Goal: Information Seeking & Learning: Find specific page/section

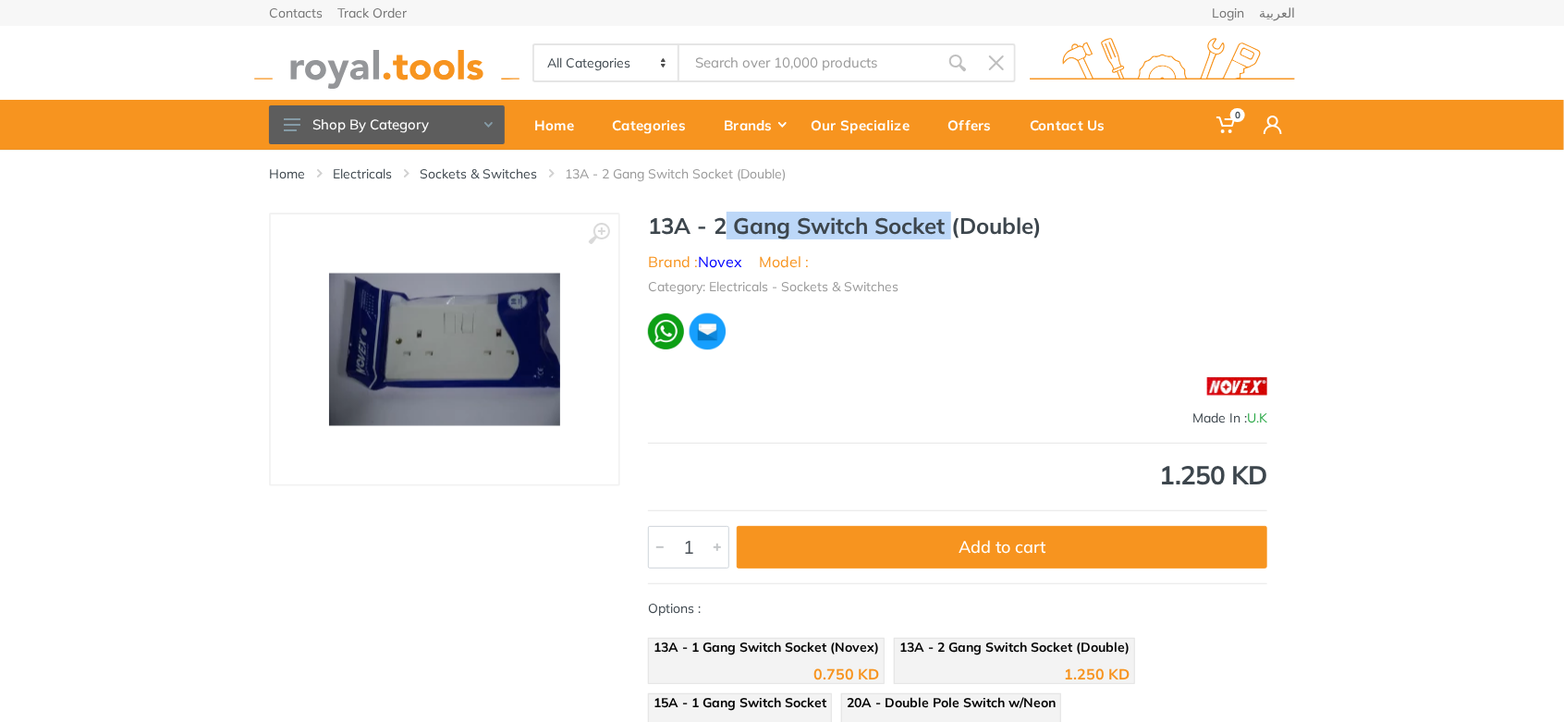
drag, startPoint x: 715, startPoint y: 229, endPoint x: 945, endPoint y: 226, distance: 230.1
click at [945, 226] on h1 "13A - 2 Gang Switch Socket (Double)" at bounding box center [957, 226] width 619 height 27
click at [506, 175] on link "Sockets & Switches" at bounding box center [478, 174] width 117 height 18
drag, startPoint x: 806, startPoint y: 228, endPoint x: 945, endPoint y: 225, distance: 138.7
click at [945, 225] on h1 "13A - 2 Gang Switch Socket (Double)" at bounding box center [957, 226] width 619 height 27
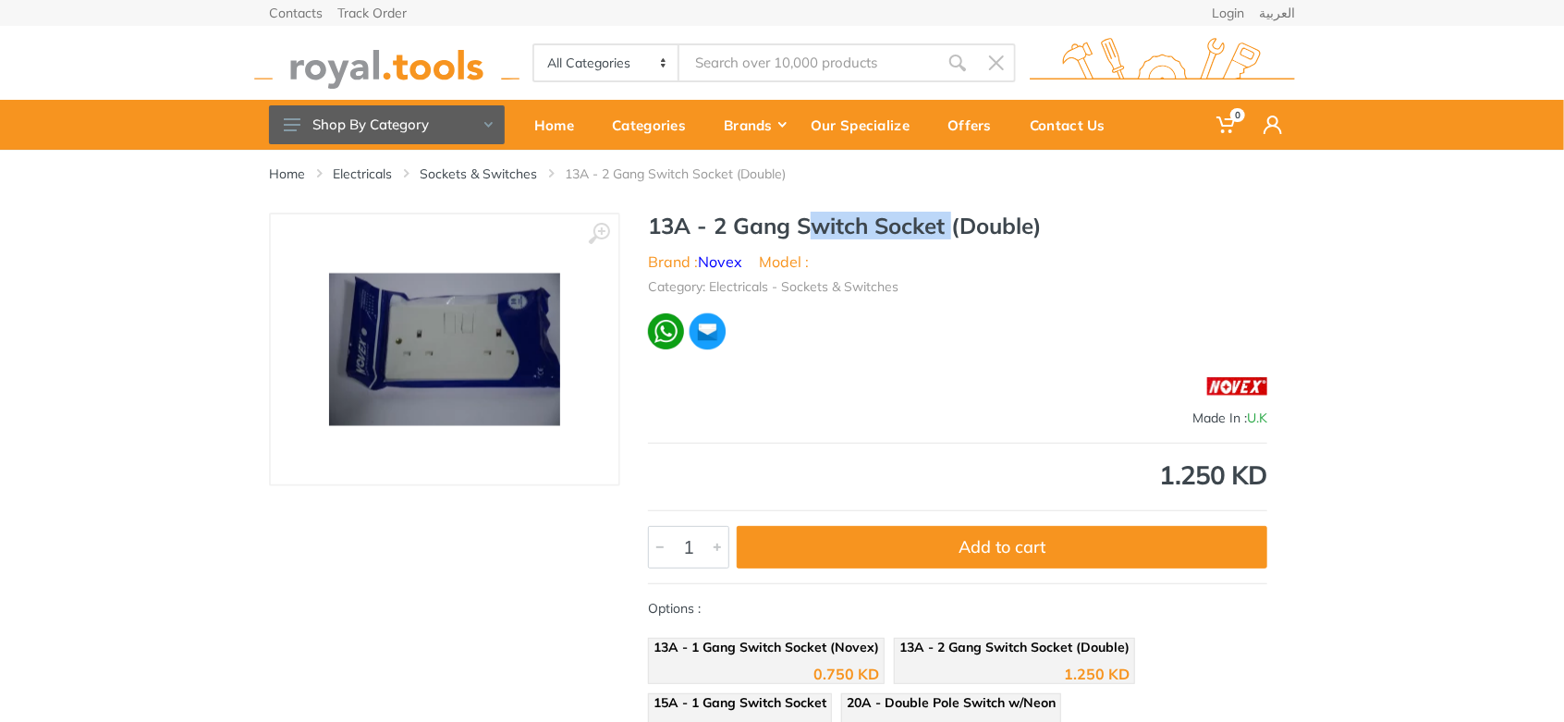
copy h1 "Switch Socket"
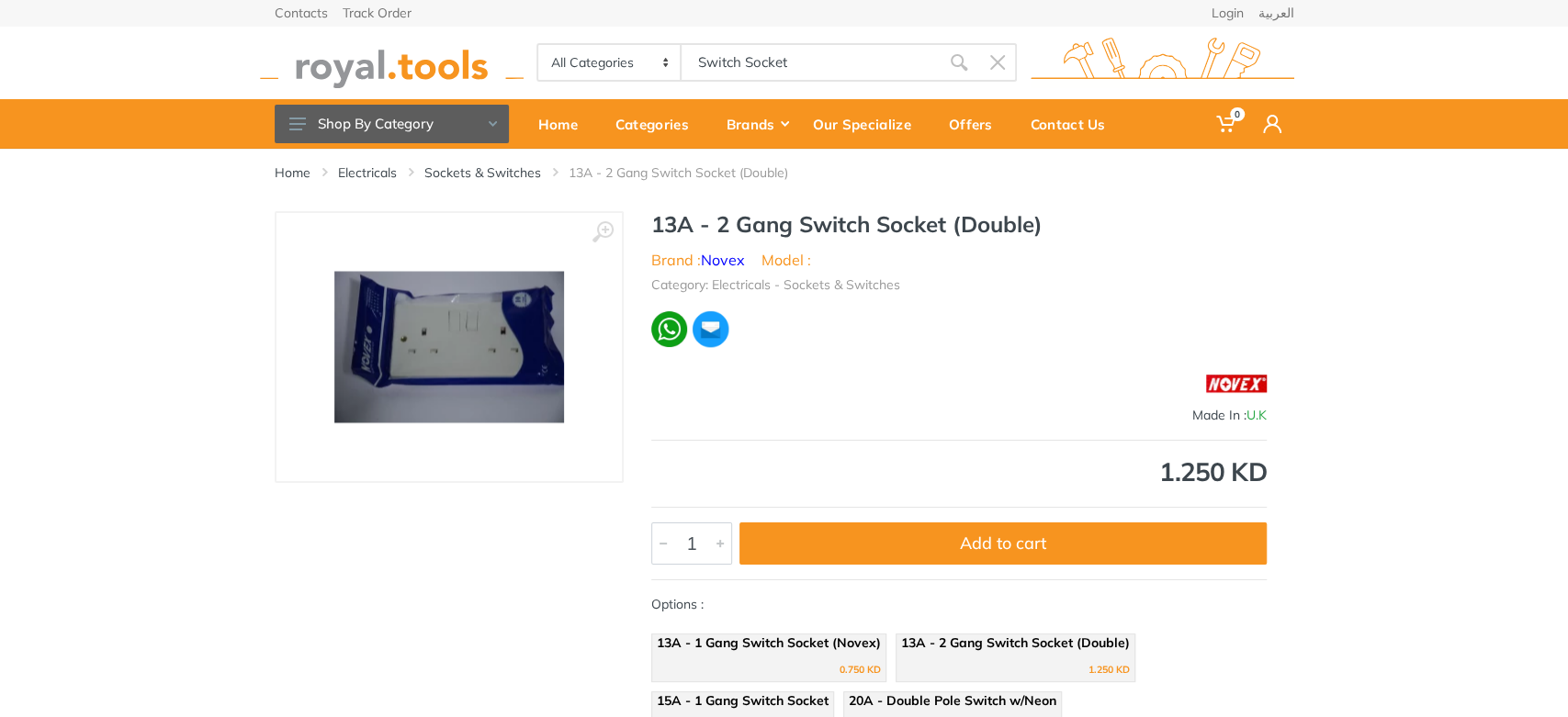
type input "Switch Socket"
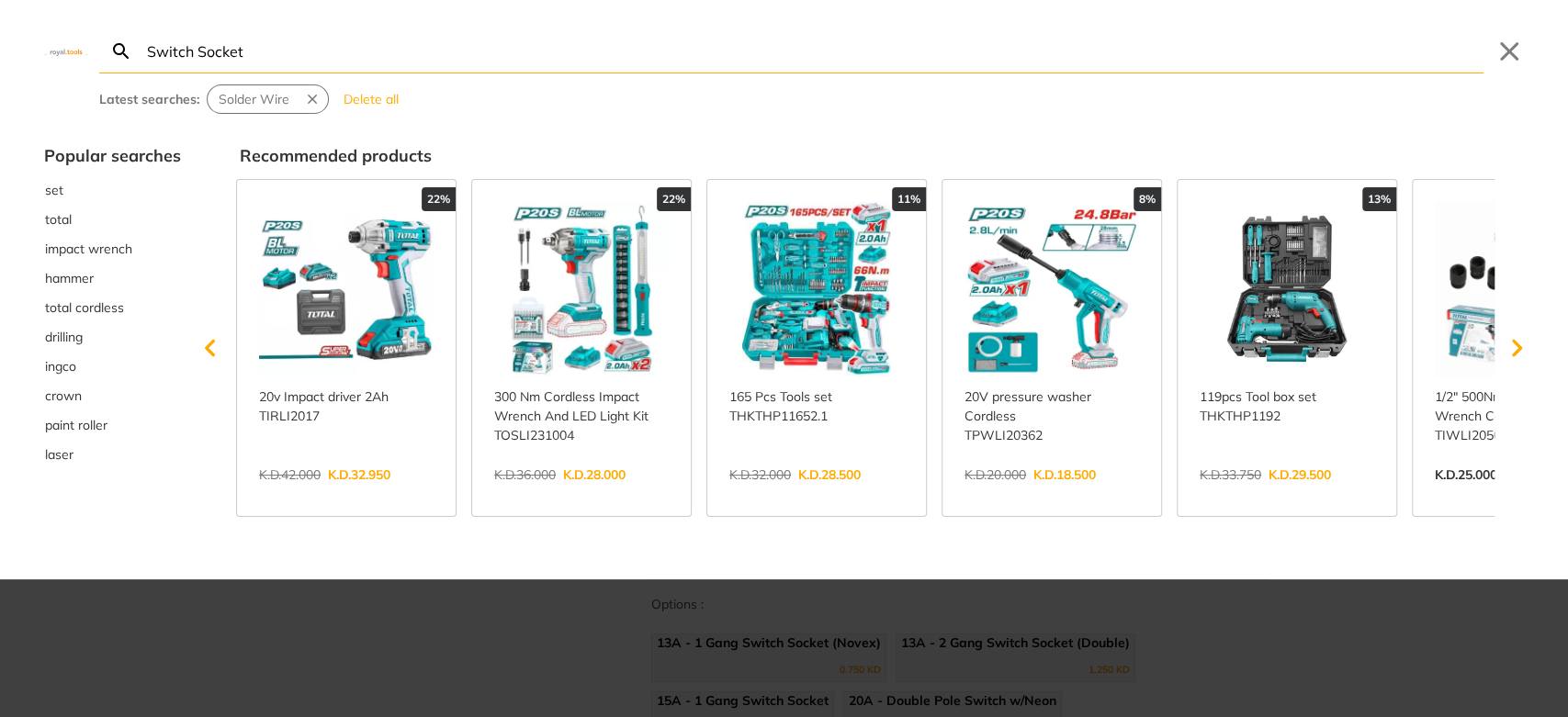
type input "Switch Socket"
